Goal: Task Accomplishment & Management: Manage account settings

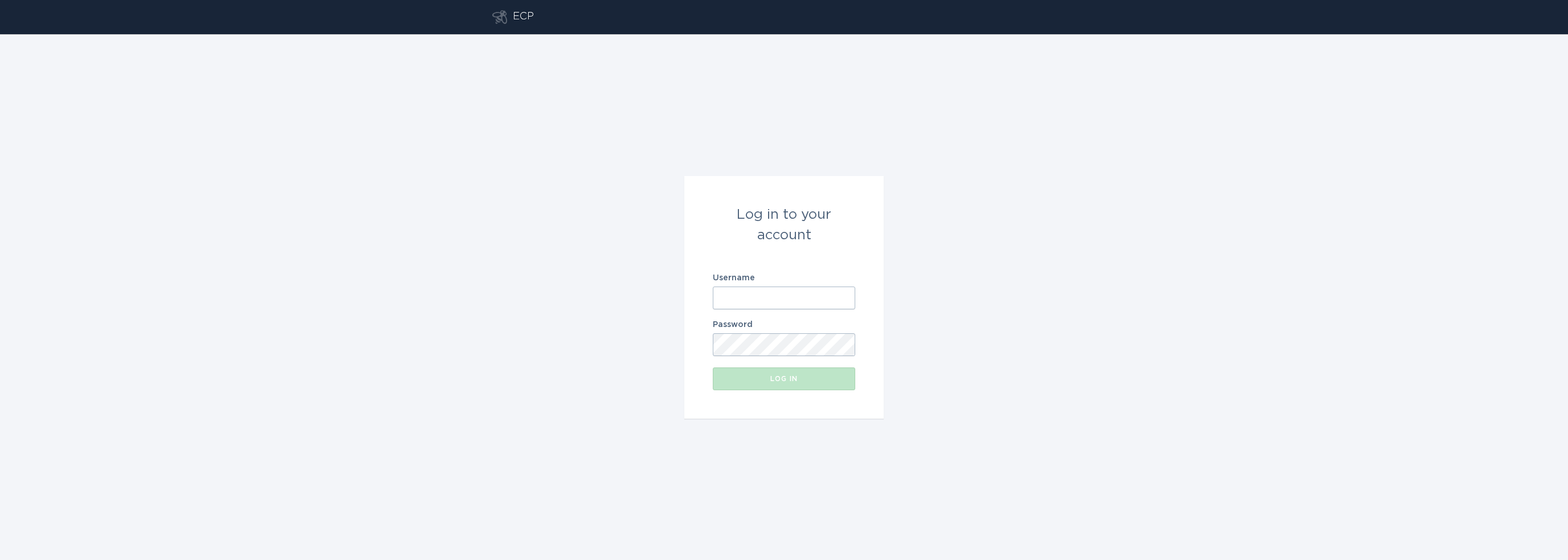
type input "[EMAIL_ADDRESS][DOMAIN_NAME]"
click at [902, 337] on div "Log in to your account Username [EMAIL_ADDRESS][DOMAIN_NAME] Password Log in" at bounding box center [784, 297] width 1568 height 526
click at [817, 386] on button "Log in" at bounding box center [784, 379] width 143 height 23
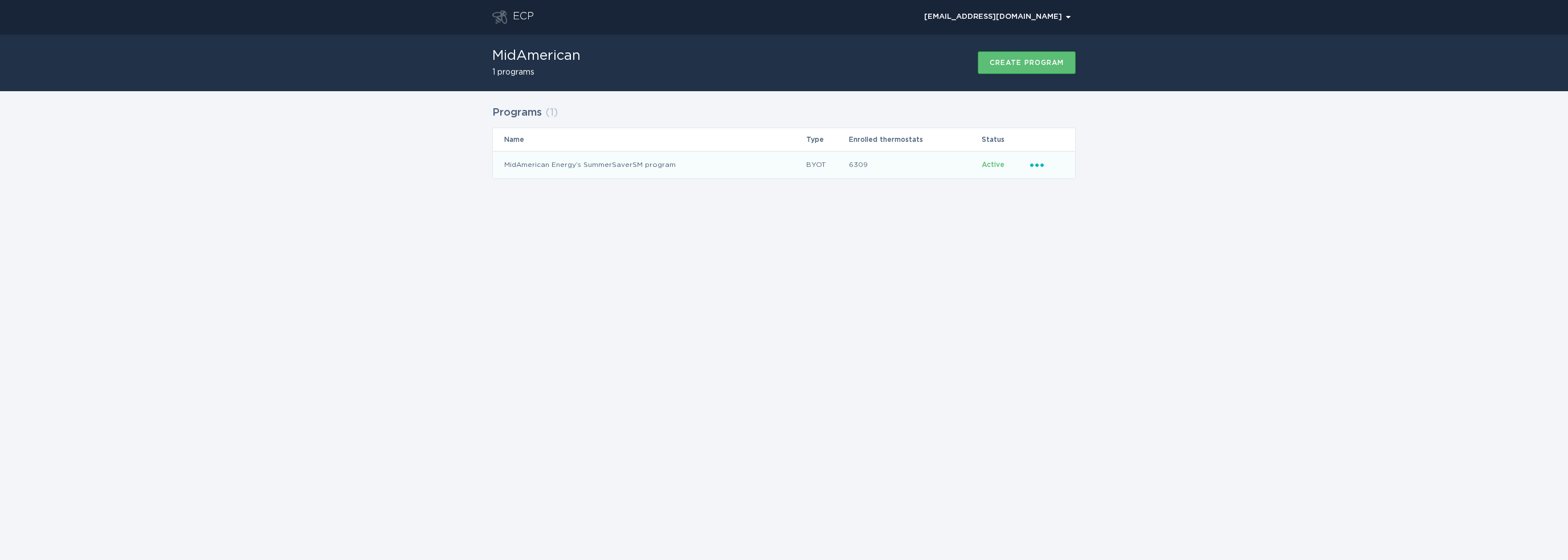
click at [1040, 166] on icon "Ellipsis" at bounding box center [1038, 163] width 16 height 9
click at [1053, 186] on div "Download thermostats list" at bounding box center [1090, 185] width 118 height 26
click at [1381, 122] on div "Programs ( 1 ) Name Type Enrolled thermostats Status MidAmerican Energy’s Summe…" at bounding box center [784, 149] width 1568 height 116
click at [148, 208] on div "ECP [EMAIL_ADDRESS][DOMAIN_NAME] Chevron MidAmerican 1 programs Create program …" at bounding box center [784, 280] width 1568 height 560
click at [1421, 277] on div "ECP [EMAIL_ADDRESS][DOMAIN_NAME] Chevron MidAmerican 1 programs Create program …" at bounding box center [784, 280] width 1568 height 560
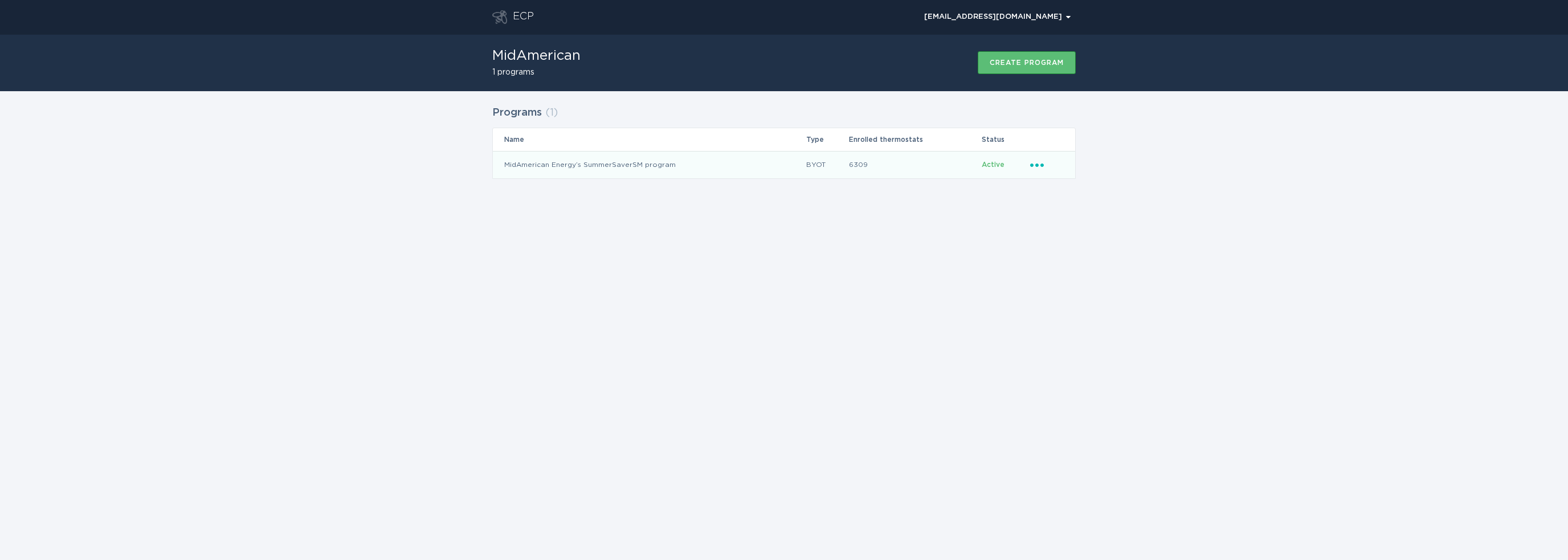
click at [1245, 306] on div "ECP [EMAIL_ADDRESS][DOMAIN_NAME] Chevron MidAmerican 1 programs Create program …" at bounding box center [784, 280] width 1568 height 560
click at [1293, 116] on div "Programs ( 1 ) Name Type Enrolled thermostats Status MidAmerican Energy’s Summe…" at bounding box center [784, 149] width 1568 height 116
click at [1317, 152] on div "Programs ( 1 ) Name Type Enrolled thermostats Status MidAmerican Energy’s Summe…" at bounding box center [784, 149] width 1568 height 116
click at [1403, 287] on div "ECP [EMAIL_ADDRESS][DOMAIN_NAME] Chevron MidAmerican 1 programs Create program …" at bounding box center [784, 280] width 1568 height 560
